Goal: Check status: Check status

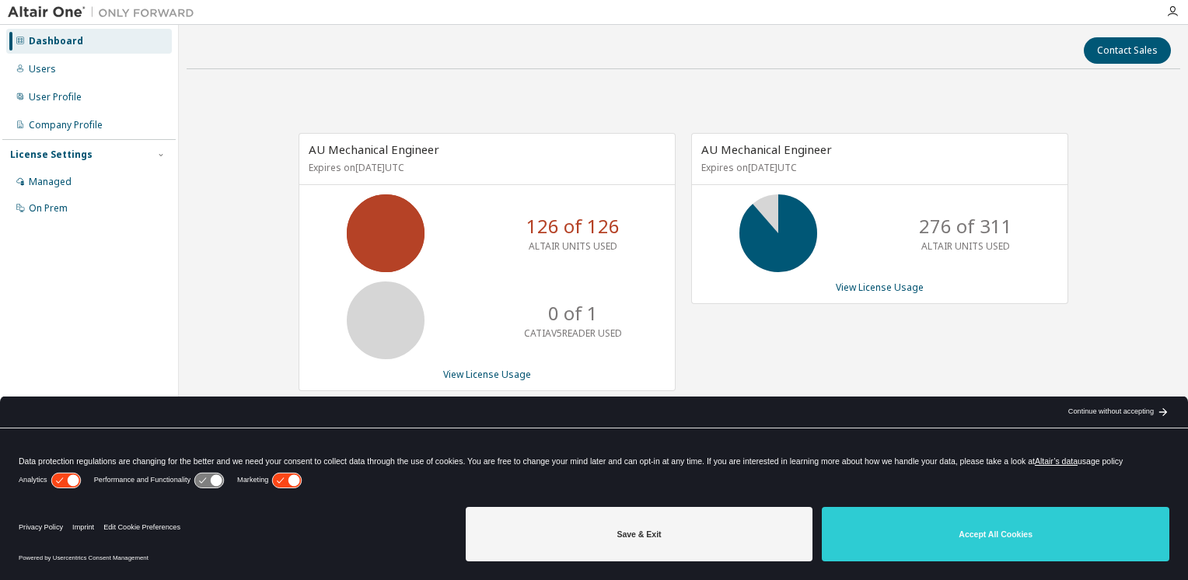
click at [1165, 341] on div "AU Mechanical Engineer Expires on [DATE] UTC 126 of 126 ALTAIR UNITS USED 0 of …" at bounding box center [684, 270] width 994 height 377
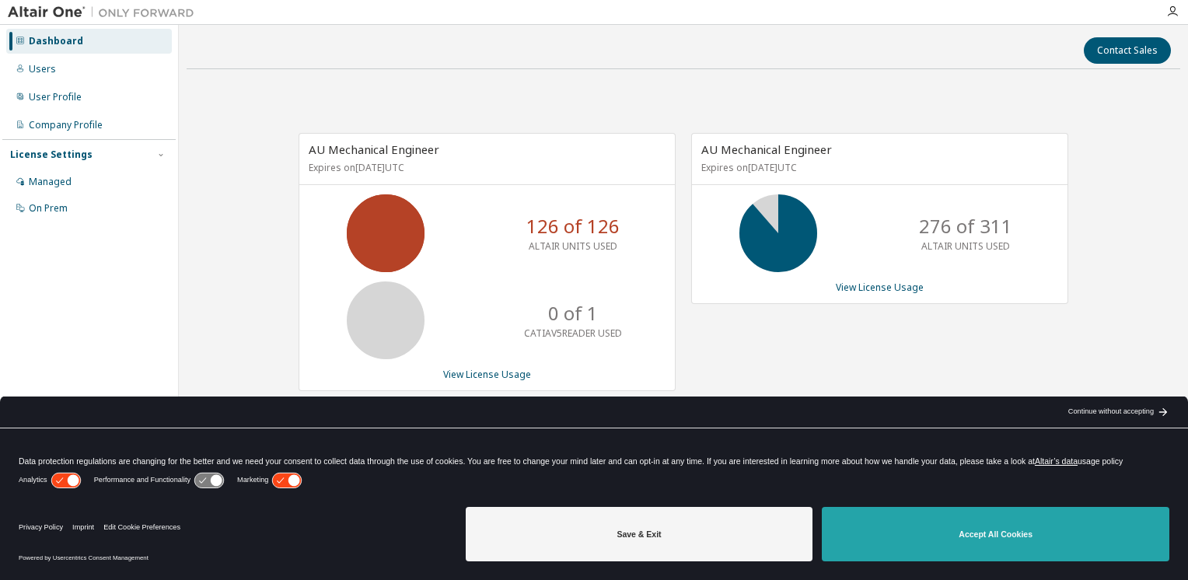
click at [935, 543] on button "Accept All Cookies" at bounding box center [996, 534] width 348 height 54
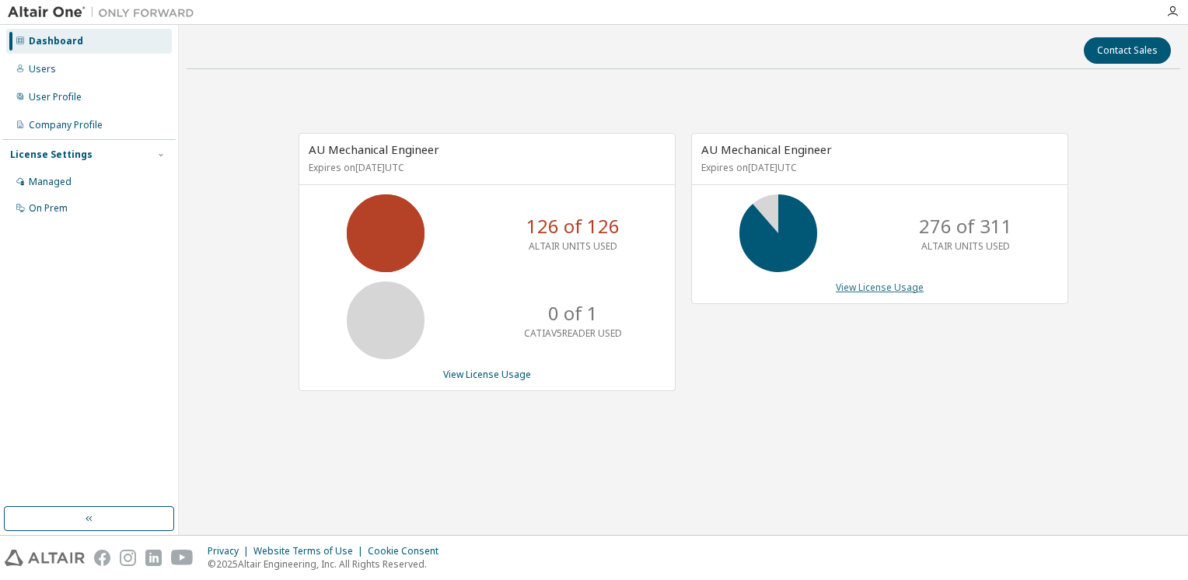
click at [873, 291] on link "View License Usage" at bounding box center [880, 287] width 88 height 13
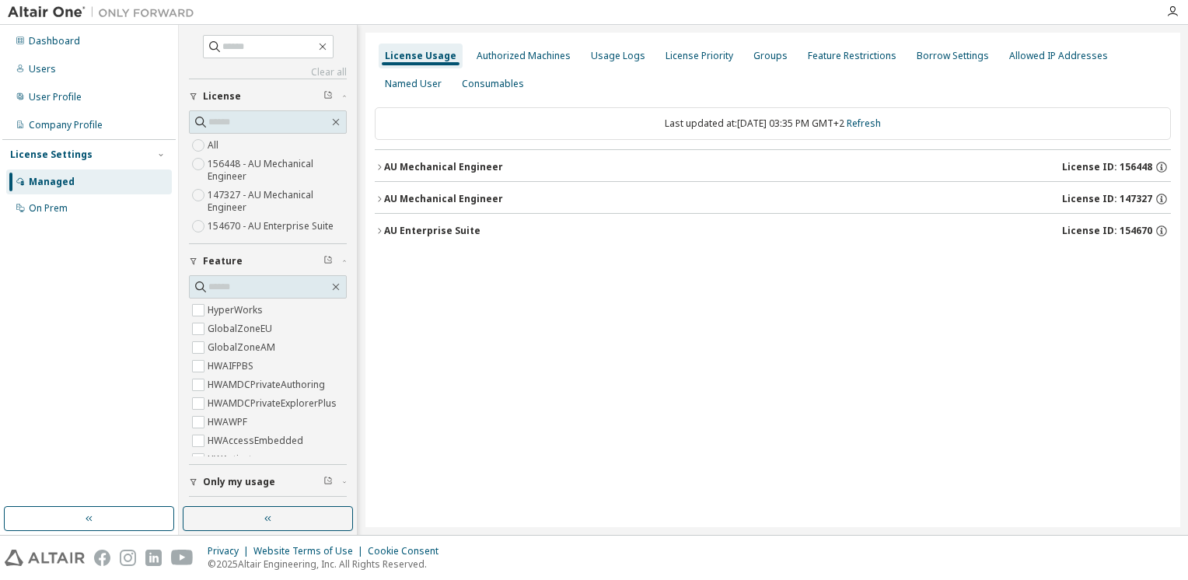
scroll to position [61, 0]
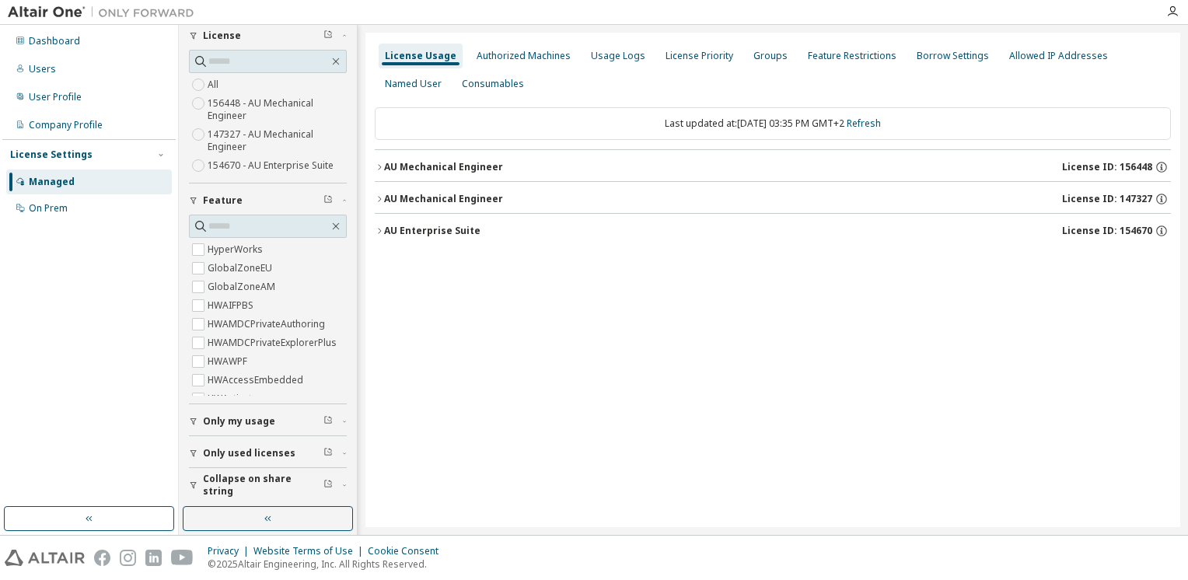
click at [261, 478] on span "Collapse on share string" at bounding box center [263, 485] width 121 height 25
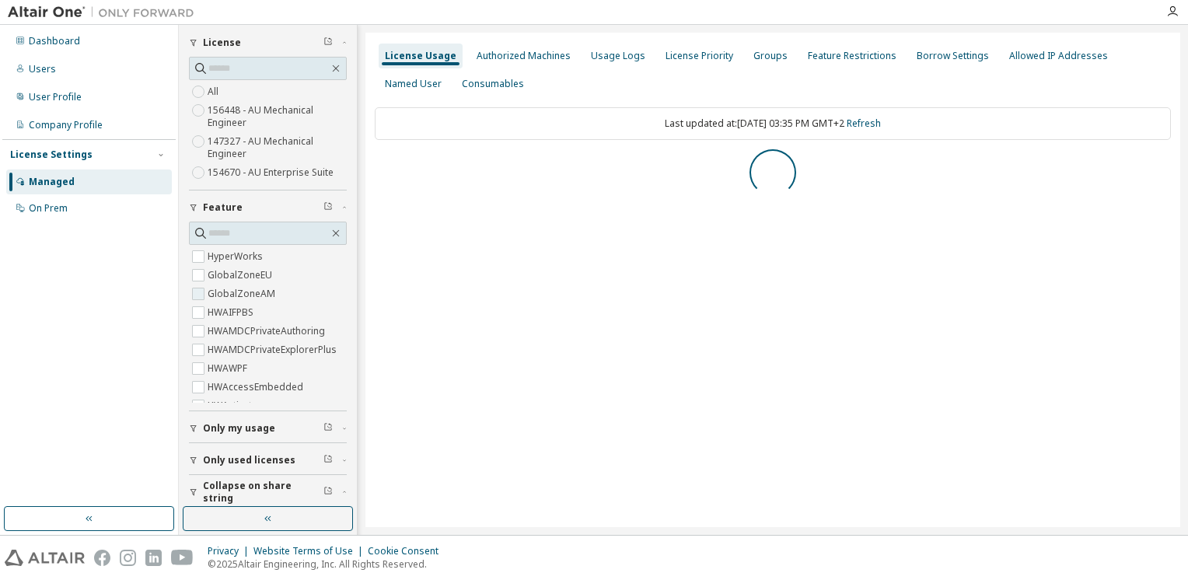
scroll to position [28, 0]
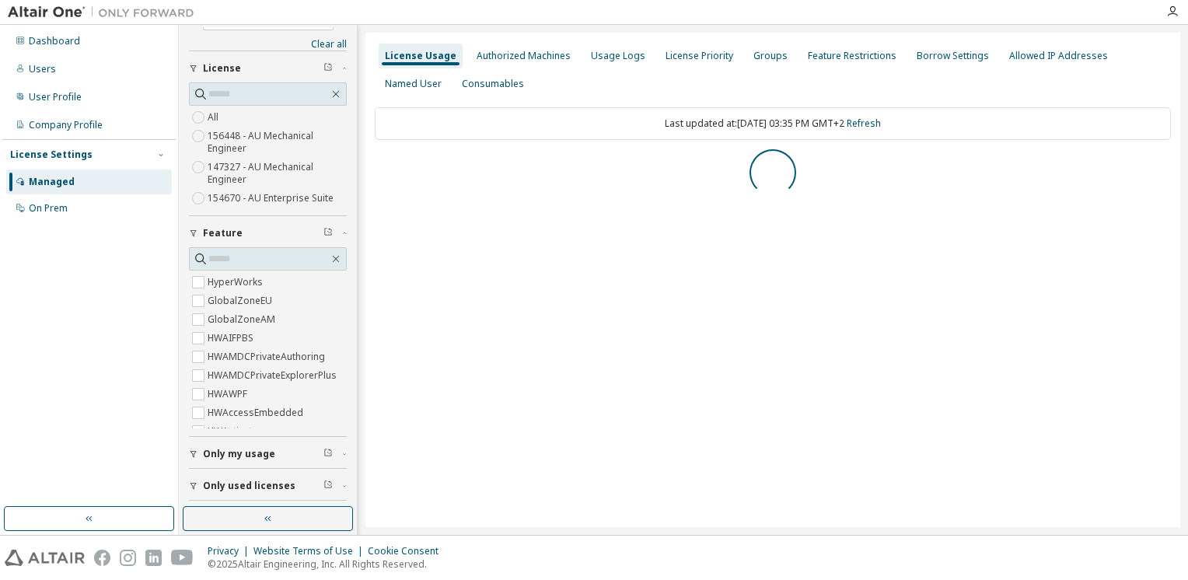
drag, startPoint x: 457, startPoint y: 227, endPoint x: 457, endPoint y: 192, distance: 35.0
click at [457, 192] on div at bounding box center [773, 172] width 796 height 47
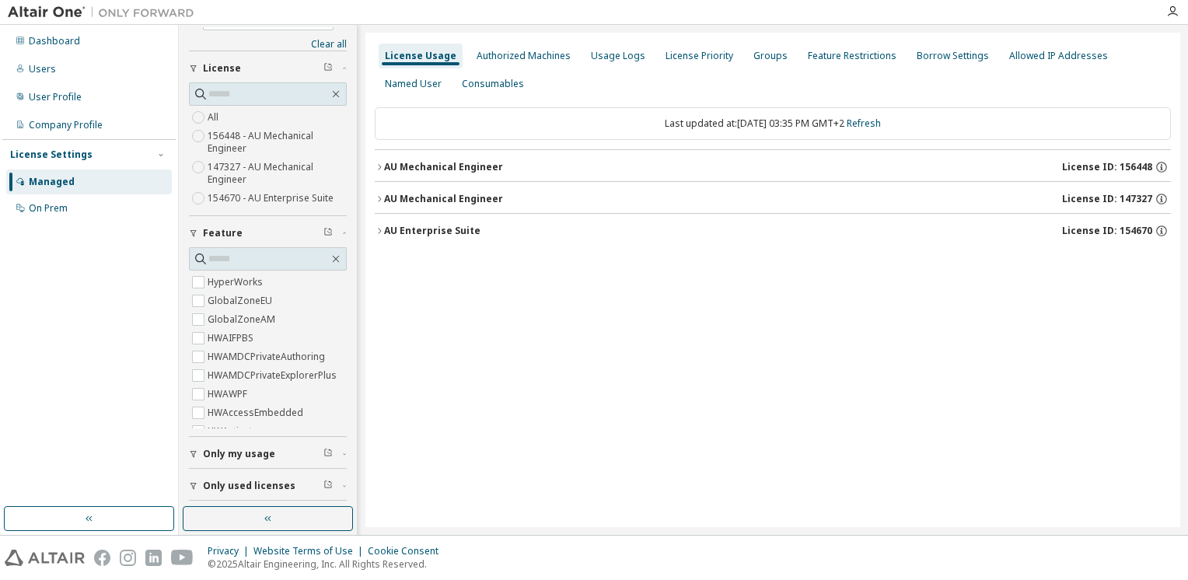
click at [383, 170] on icon "button" at bounding box center [379, 167] width 9 height 9
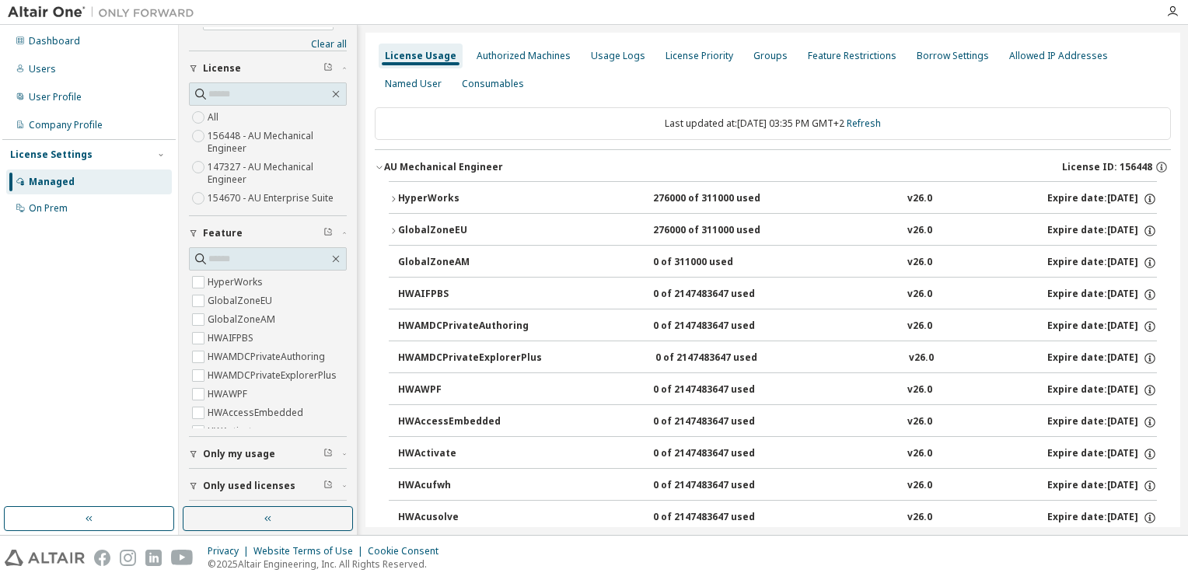
click at [389, 202] on icon "button" at bounding box center [393, 198] width 9 height 9
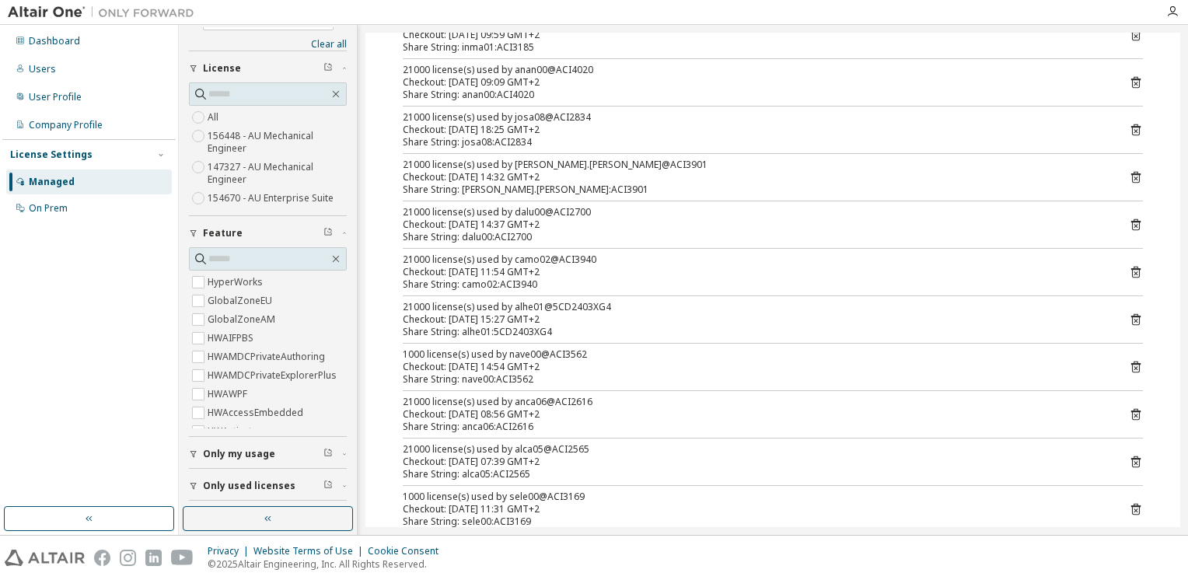
scroll to position [0, 0]
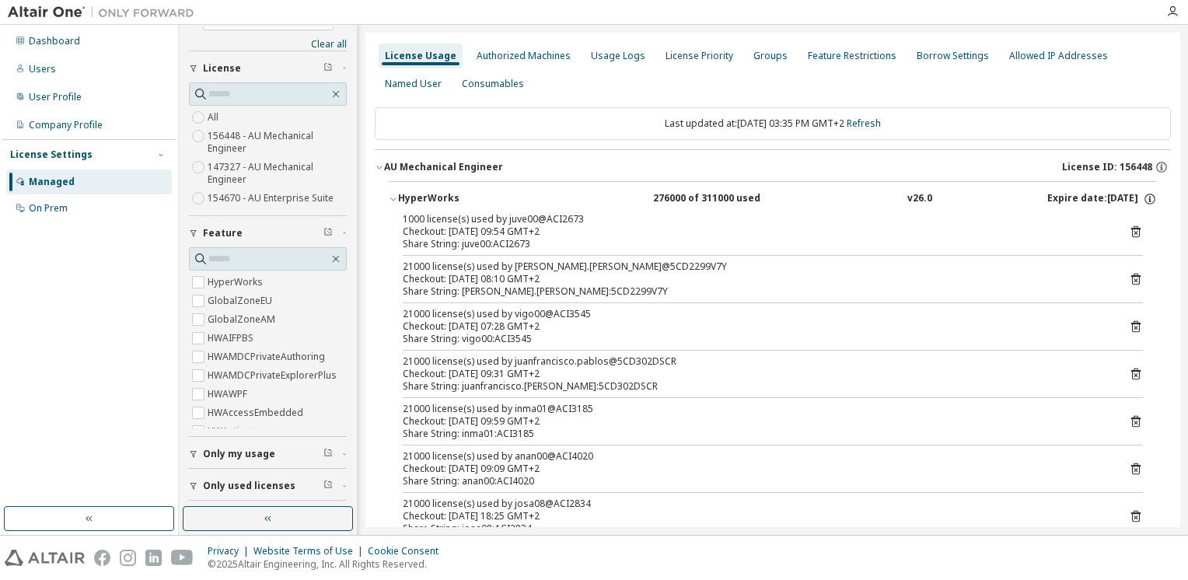
click at [395, 201] on icon "button" at bounding box center [393, 198] width 9 height 9
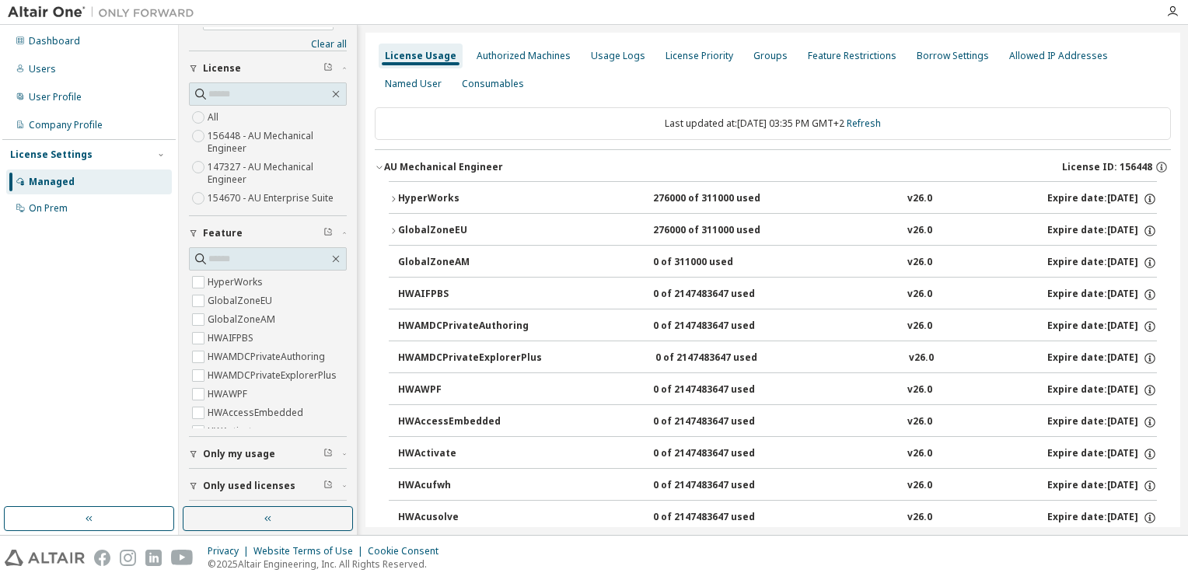
click at [389, 169] on div "AU Mechanical Engineer" at bounding box center [443, 167] width 119 height 12
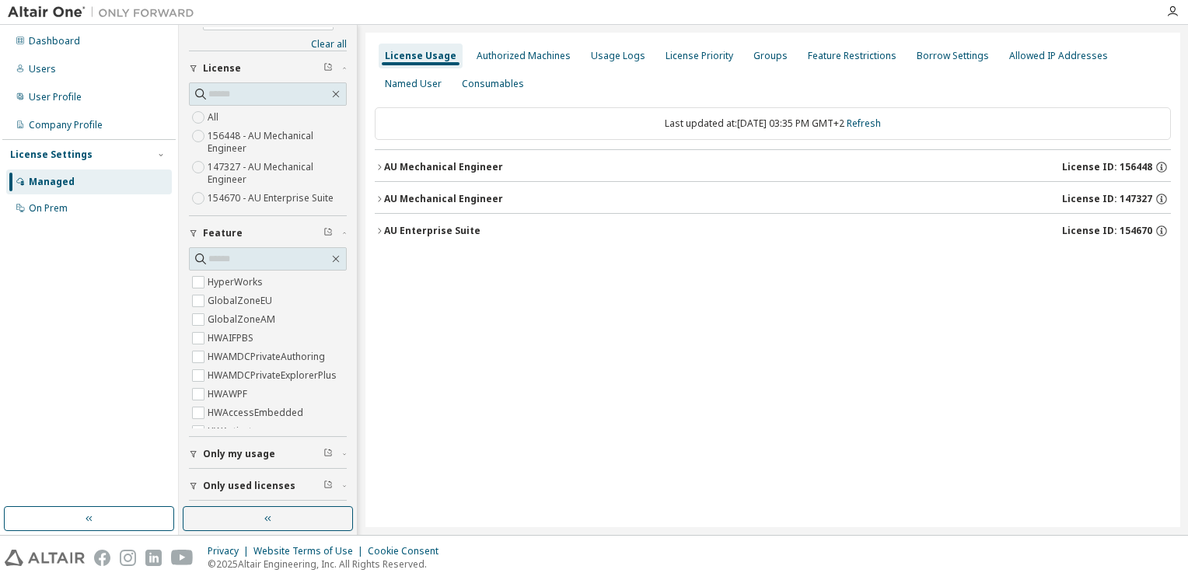
click at [384, 227] on div "AU Enterprise Suite" at bounding box center [432, 231] width 96 height 12
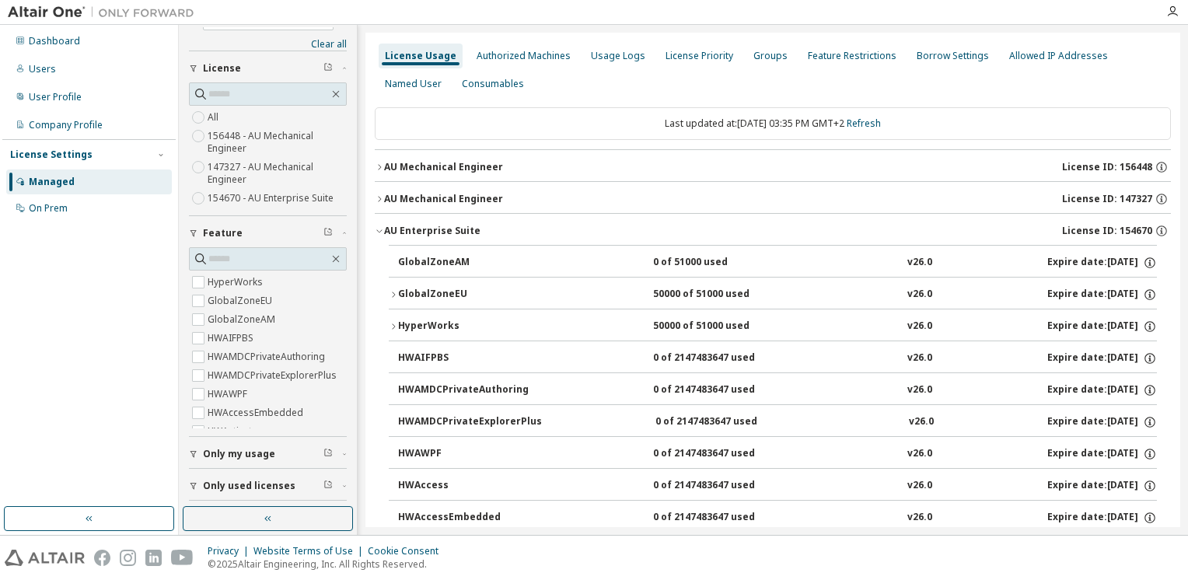
click at [378, 226] on icon "button" at bounding box center [379, 230] width 9 height 9
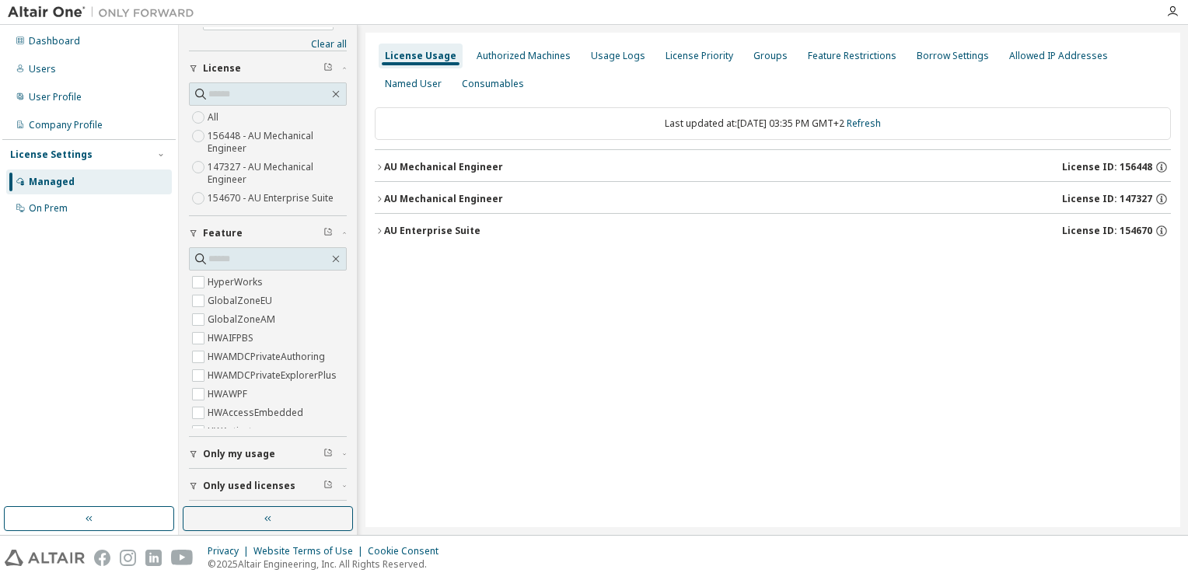
click at [376, 202] on icon "button" at bounding box center [379, 198] width 9 height 9
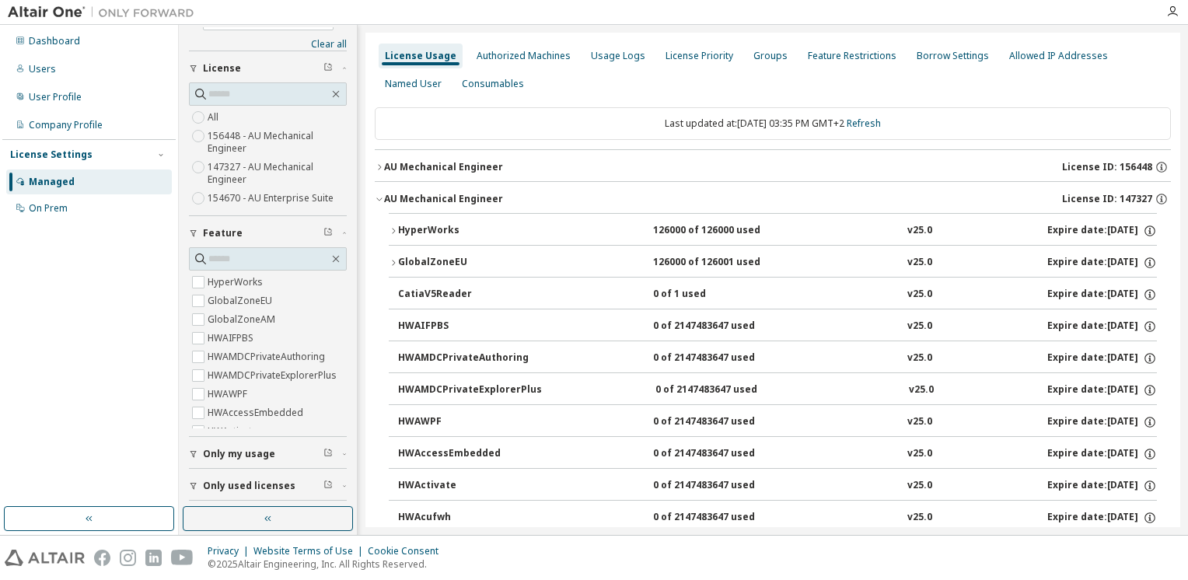
click at [389, 232] on icon "button" at bounding box center [393, 230] width 9 height 9
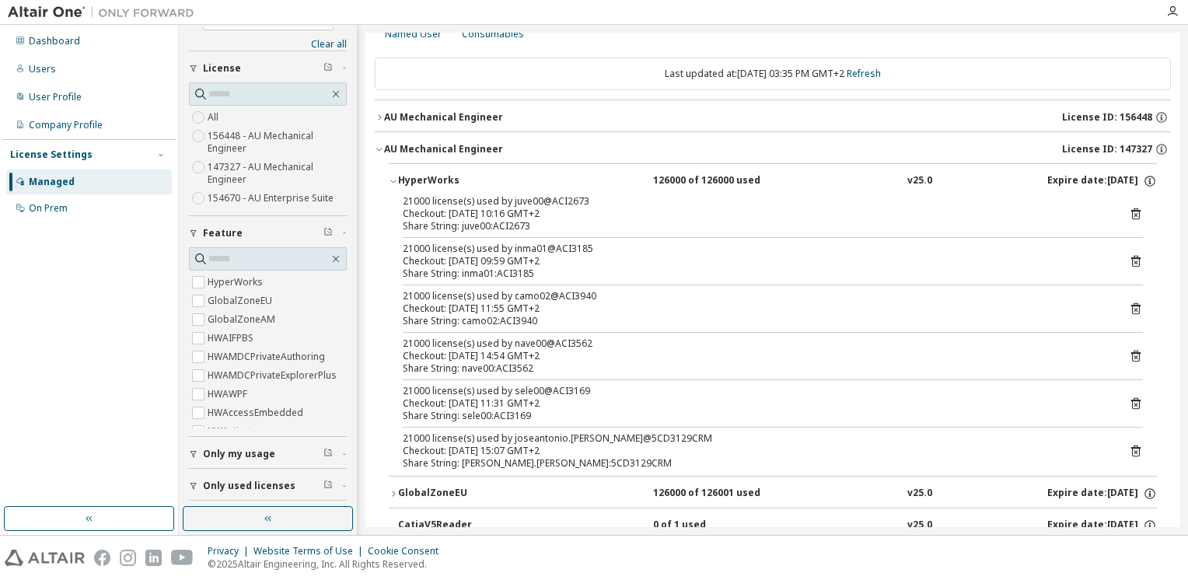
scroll to position [78, 0]
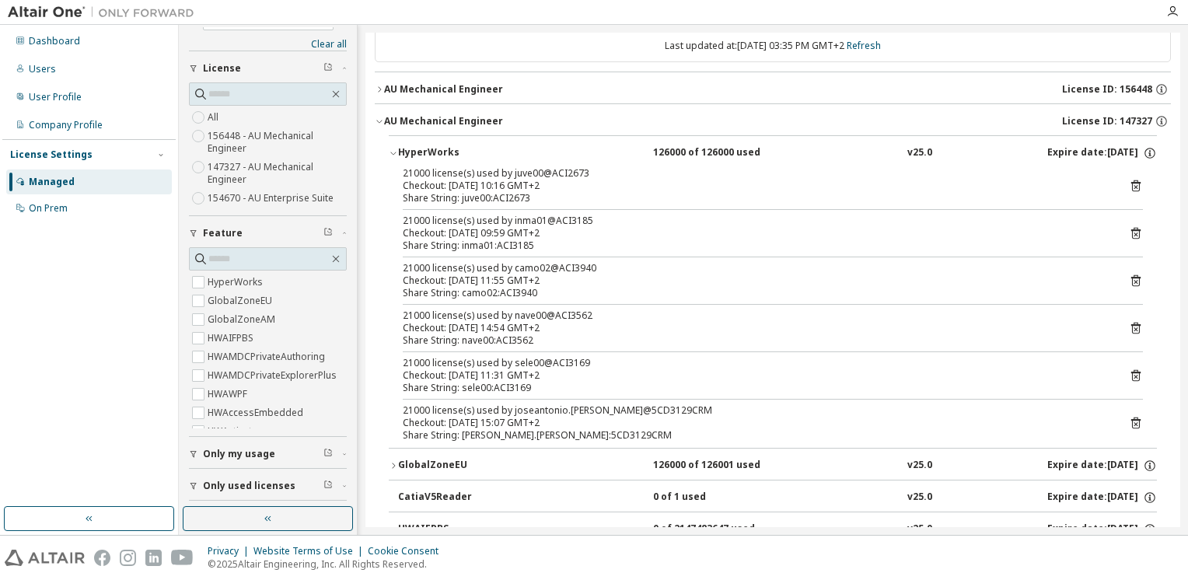
click at [383, 89] on icon "button" at bounding box center [379, 89] width 9 height 9
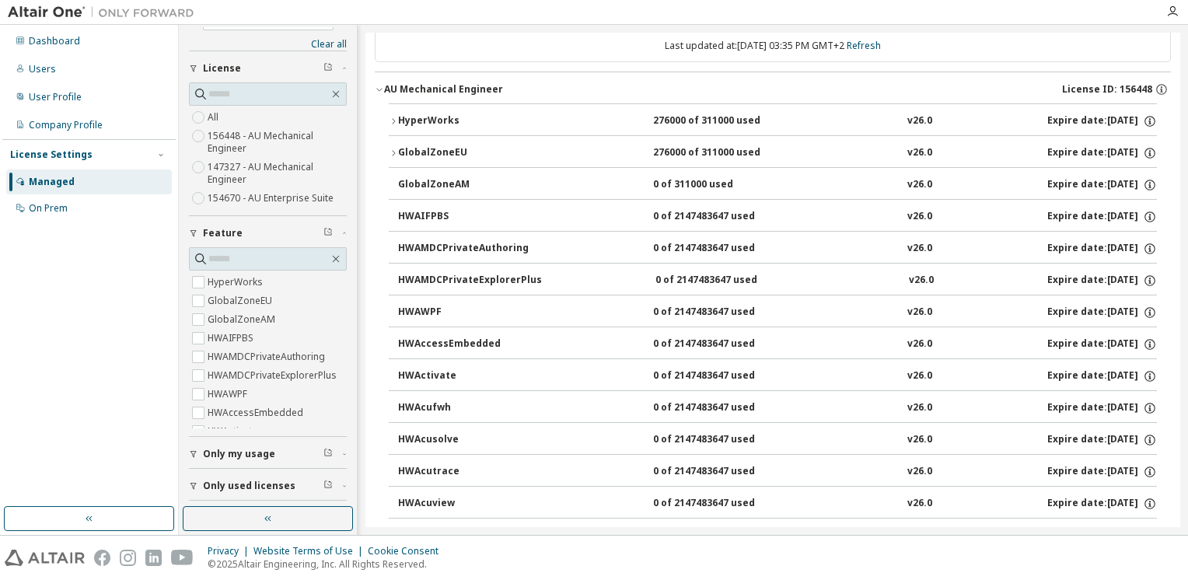
click at [389, 123] on icon "button" at bounding box center [393, 121] width 9 height 9
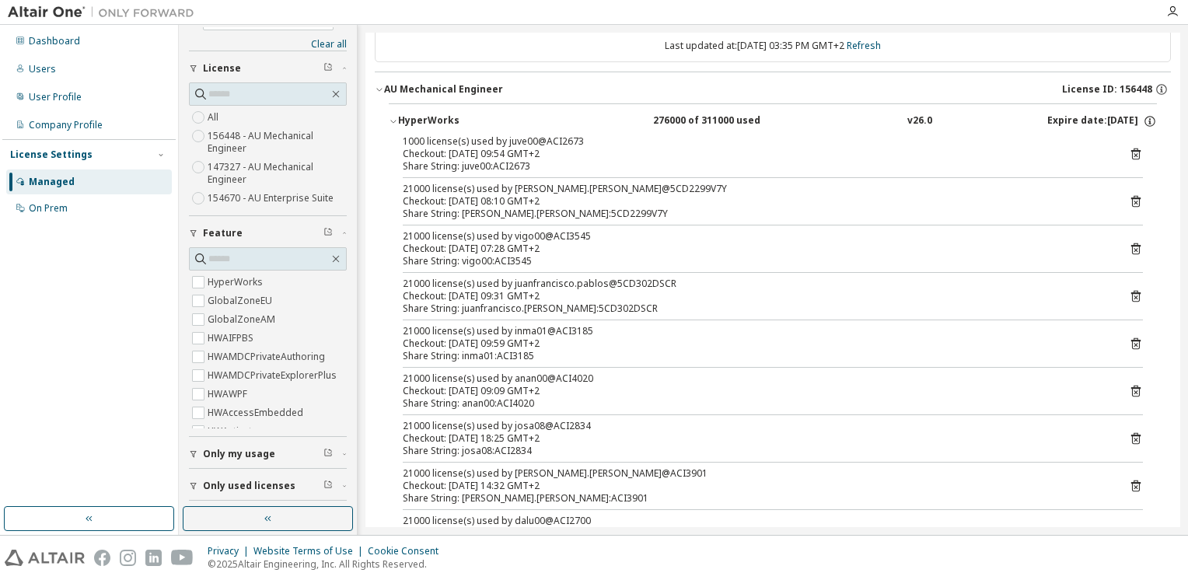
click at [250, 484] on span "Only used licenses" at bounding box center [249, 486] width 93 height 12
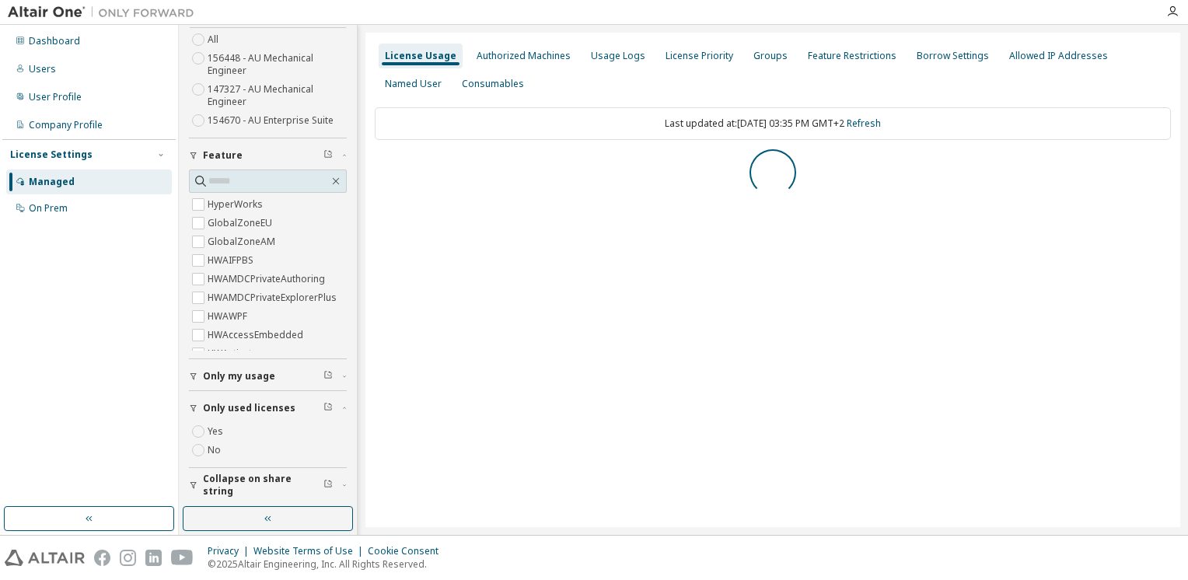
scroll to position [0, 0]
click at [209, 481] on span "Collapse on share string" at bounding box center [263, 485] width 121 height 25
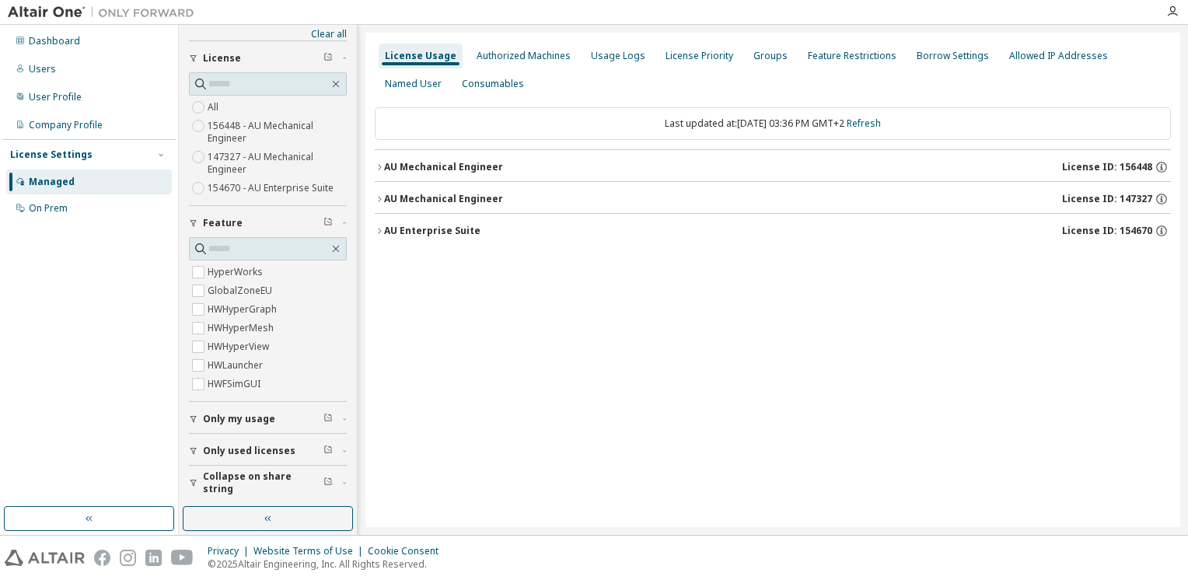
scroll to position [36, 0]
click at [377, 167] on icon "button" at bounding box center [379, 167] width 9 height 9
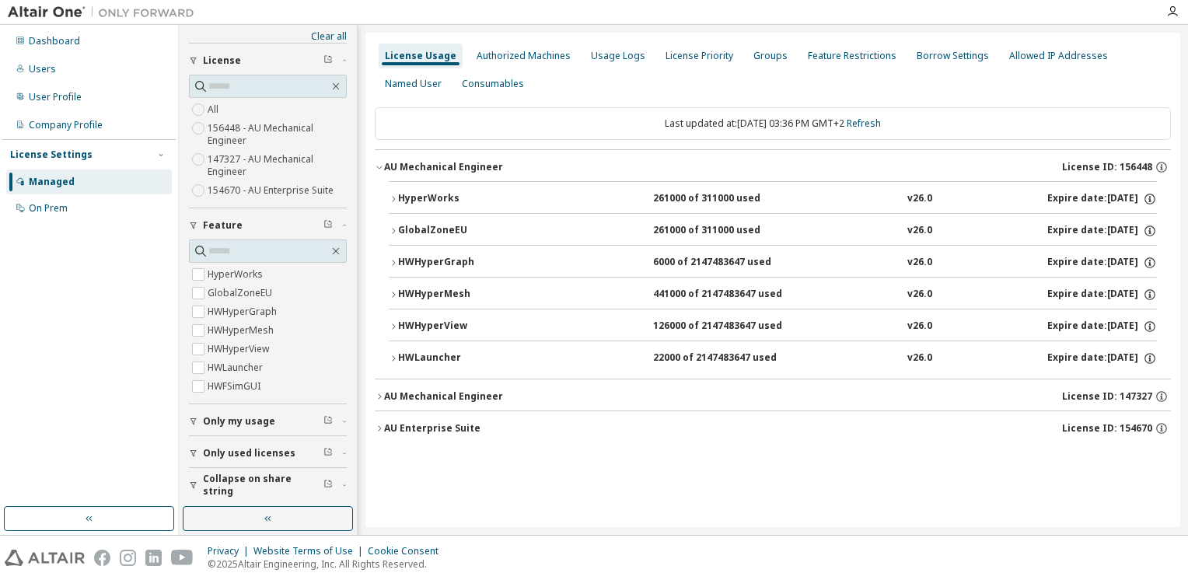
click at [391, 194] on icon "button" at bounding box center [393, 198] width 9 height 9
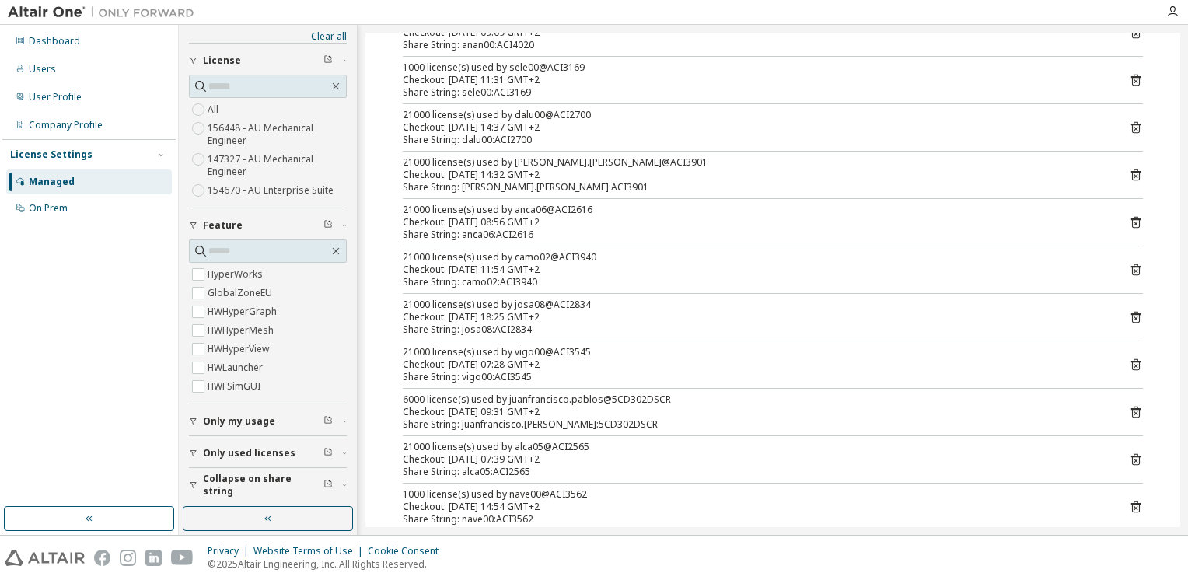
scroll to position [687, 0]
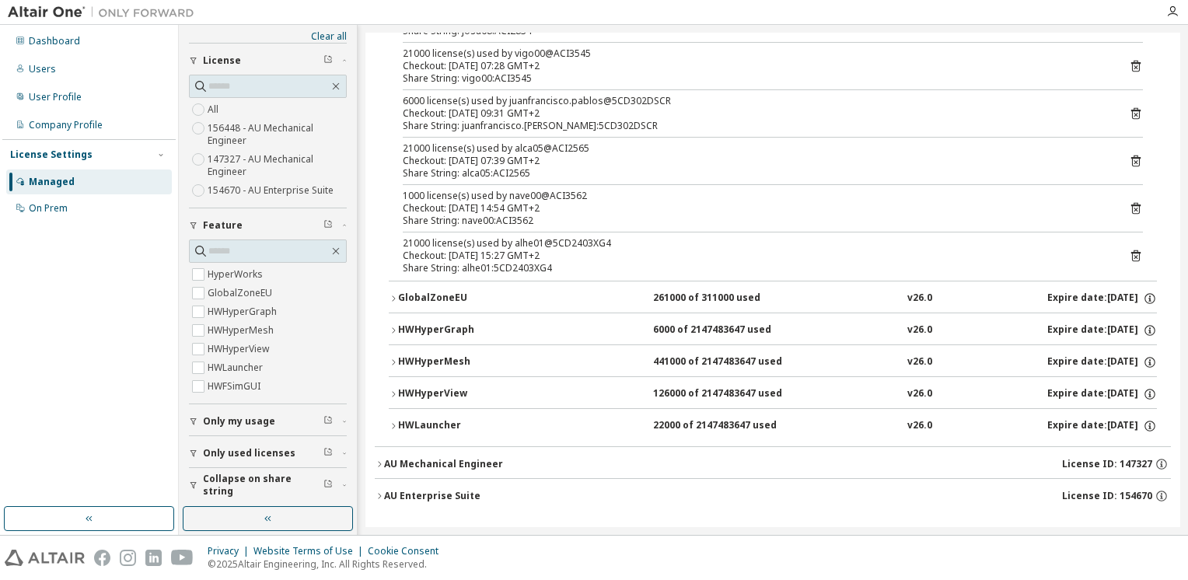
click at [382, 461] on icon "button" at bounding box center [379, 464] width 9 height 9
click at [388, 490] on div "HyperWorks 126000 of 126000 used v25.0 Expire date: 2025-11-01 GlobalZoneEU 126…" at bounding box center [773, 545] width 796 height 134
click at [390, 495] on icon "button" at bounding box center [393, 495] width 9 height 9
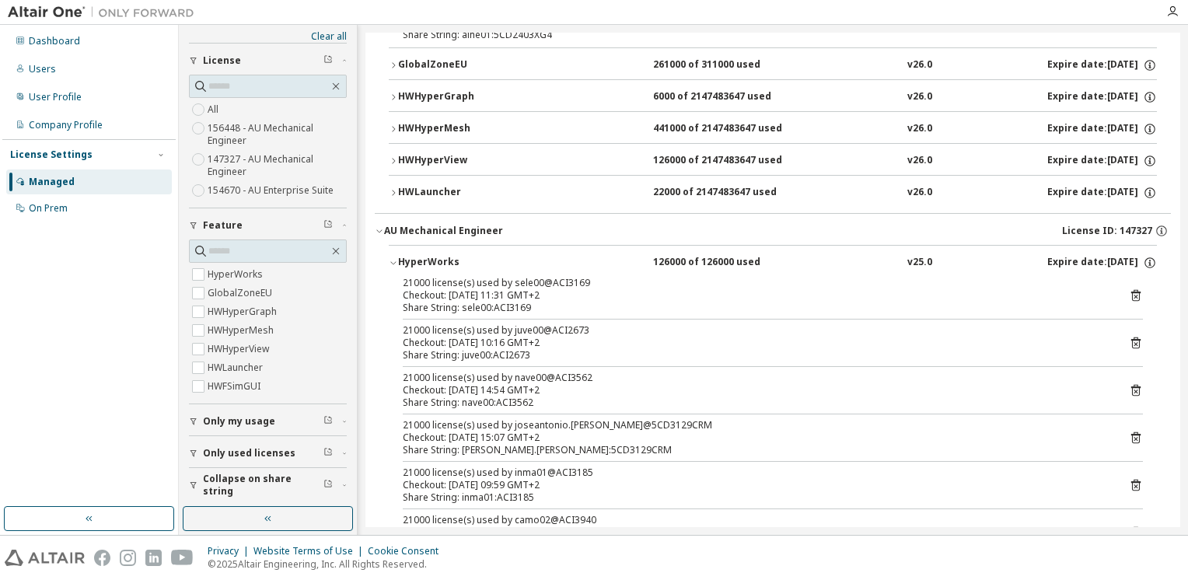
scroll to position [998, 0]
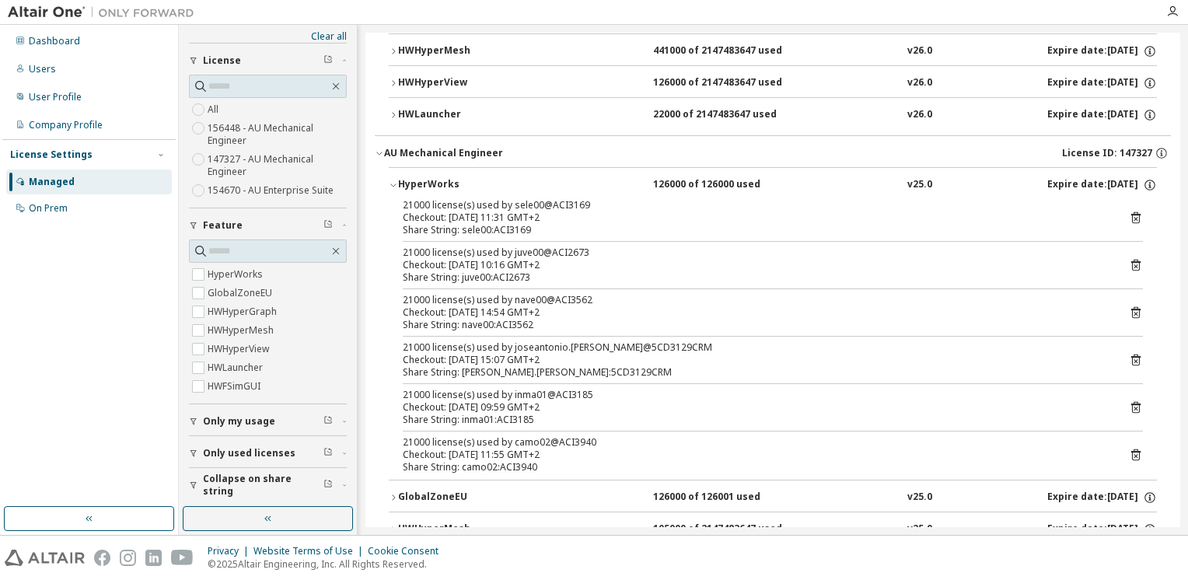
click at [376, 149] on icon "button" at bounding box center [379, 153] width 9 height 9
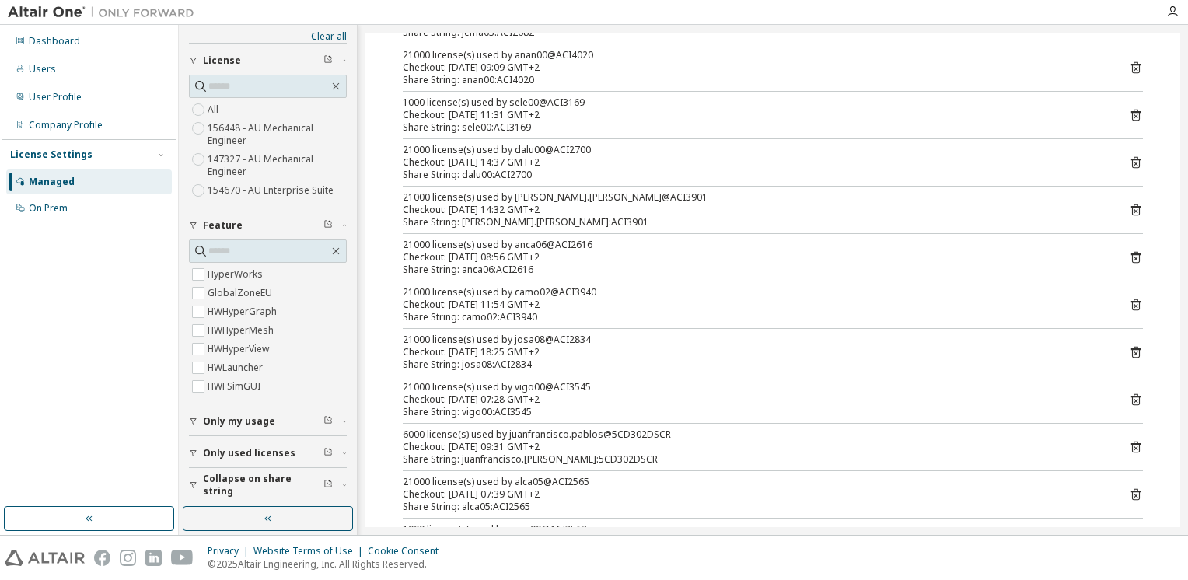
scroll to position [0, 0]
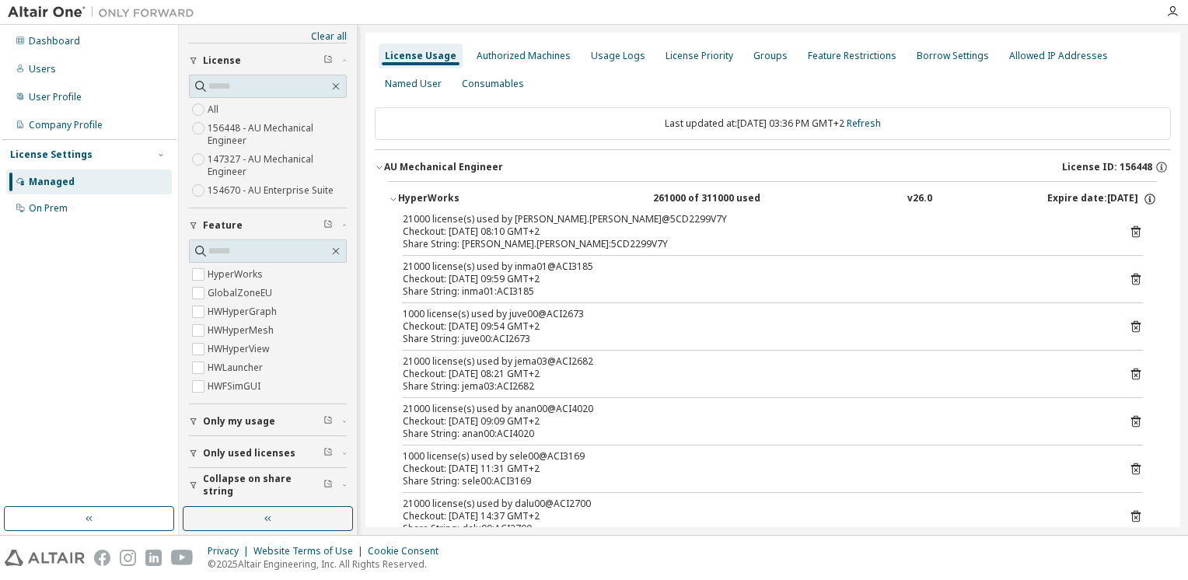
click at [384, 161] on div "AU Mechanical Engineer" at bounding box center [443, 167] width 119 height 12
